Goal: Information Seeking & Learning: Learn about a topic

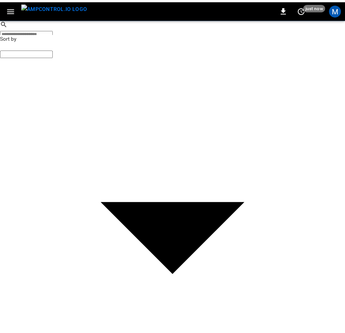
scroll to position [117, 0]
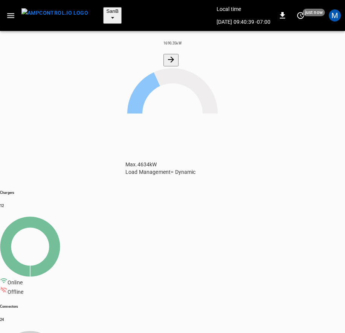
scroll to position [116, 74]
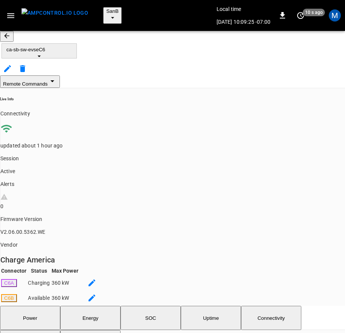
click at [14, 38] on button "button" at bounding box center [7, 36] width 14 height 11
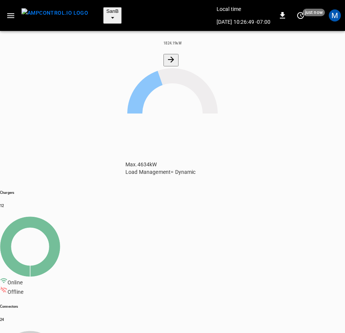
scroll to position [116, 80]
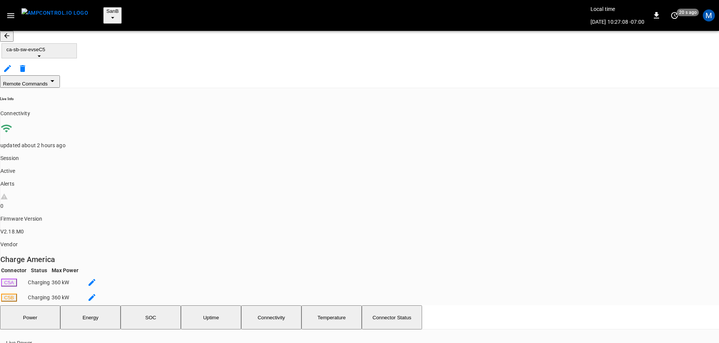
click at [23, 33] on div "ca-sb-sw-evseC5" at bounding box center [359, 53] width 719 height 44
click at [14, 37] on button "button" at bounding box center [7, 36] width 14 height 11
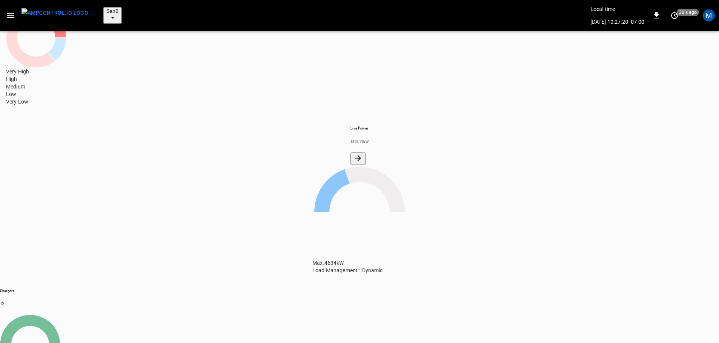
scroll to position [104, 0]
drag, startPoint x: 18, startPoint y: 277, endPoint x: 53, endPoint y: 260, distance: 38.6
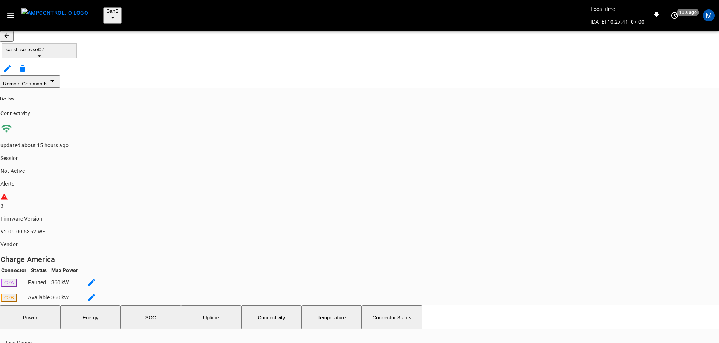
click at [14, 35] on button "button" at bounding box center [7, 36] width 14 height 11
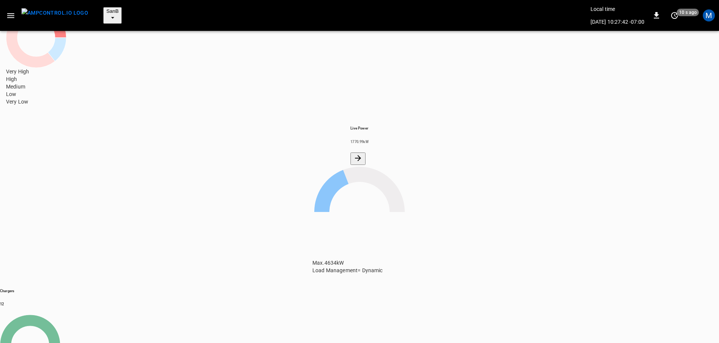
scroll to position [104, 0]
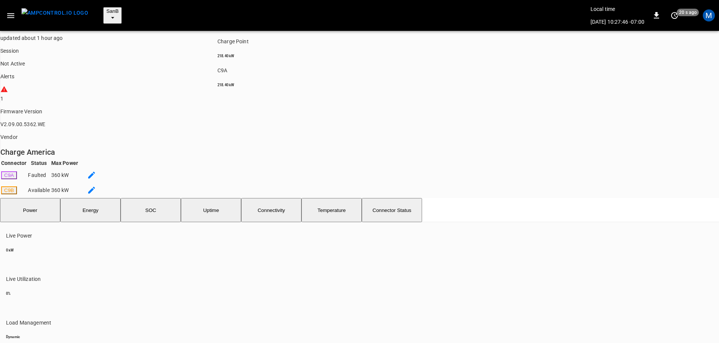
scroll to position [7, 0]
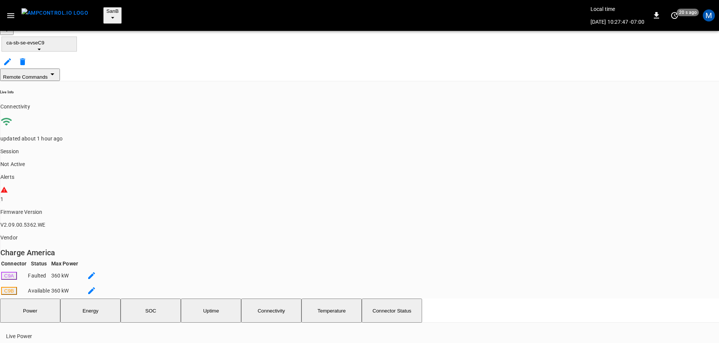
click at [11, 28] on icon "button" at bounding box center [7, 29] width 8 height 8
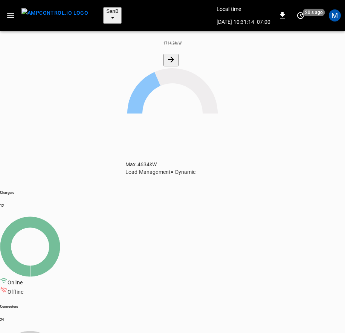
scroll to position [75, 0]
